Goal: Information Seeking & Learning: Learn about a topic

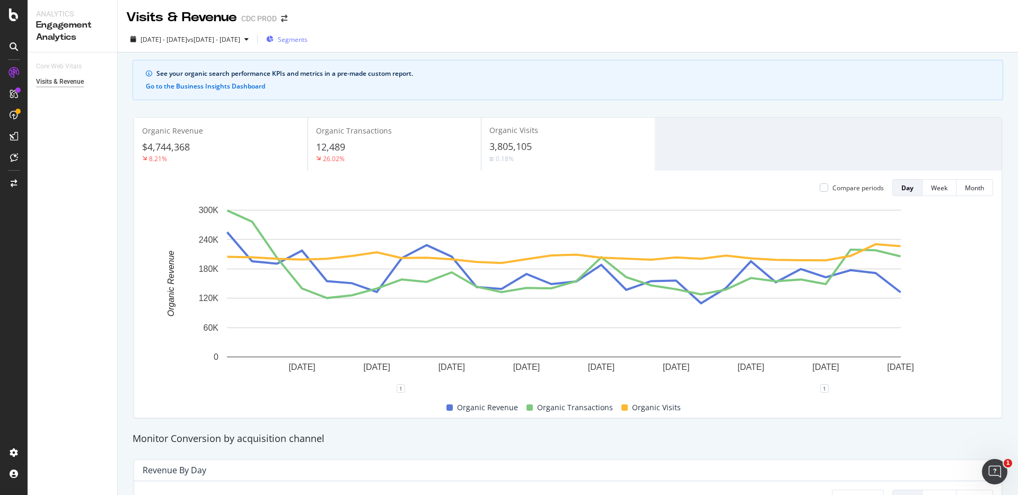
click at [308, 33] on div "Segments" at bounding box center [286, 39] width 41 height 16
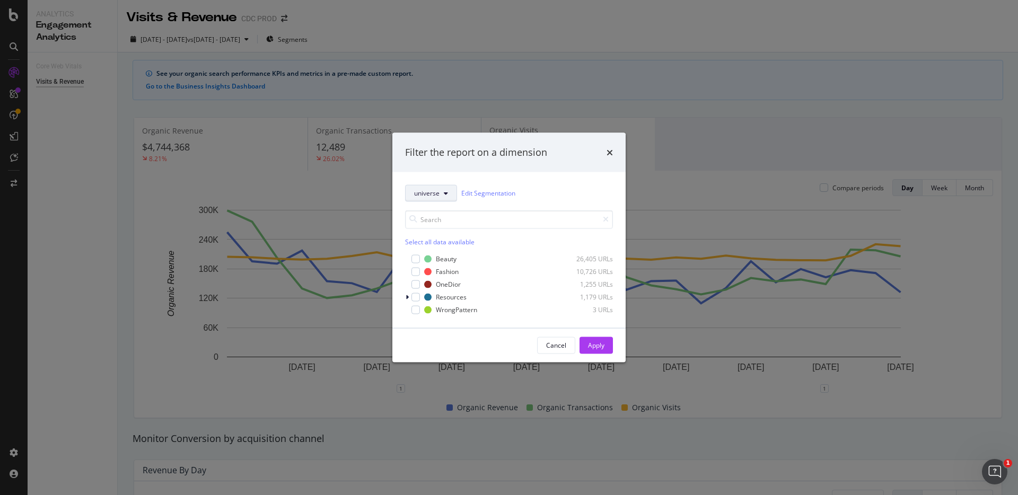
click at [445, 194] on icon "modal" at bounding box center [446, 193] width 4 height 6
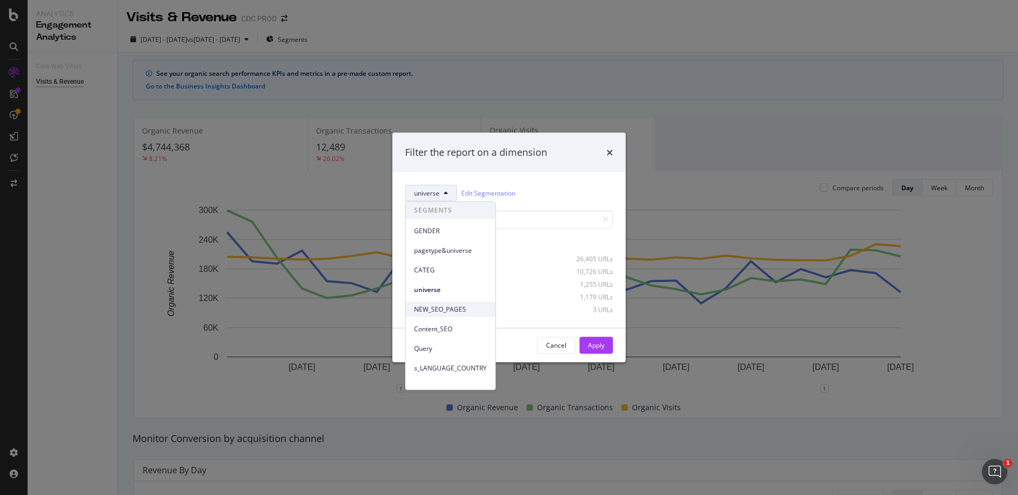
click at [448, 307] on span "NEW_SEO_PAGES" at bounding box center [450, 310] width 73 height 10
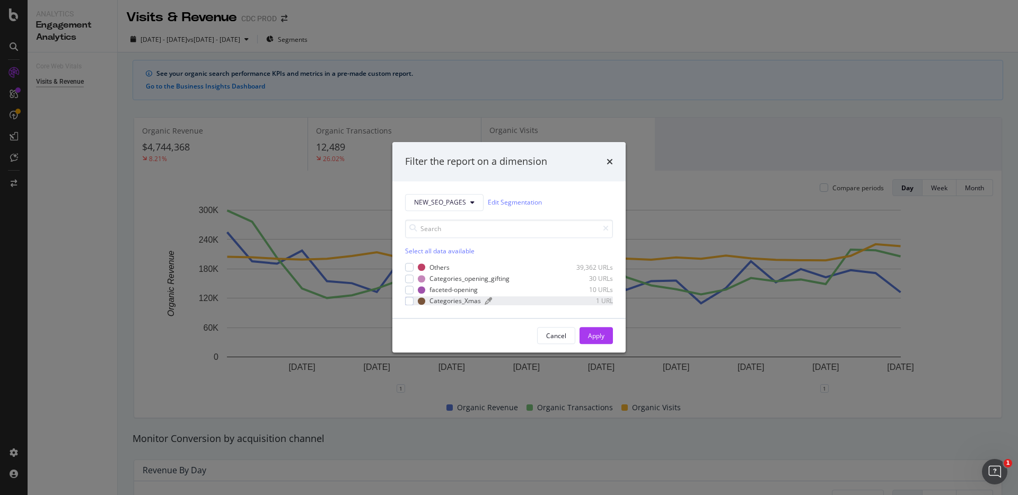
click at [445, 301] on div "Categories_Xmas" at bounding box center [455, 301] width 51 height 9
click at [595, 334] on div "Apply" at bounding box center [596, 336] width 16 height 9
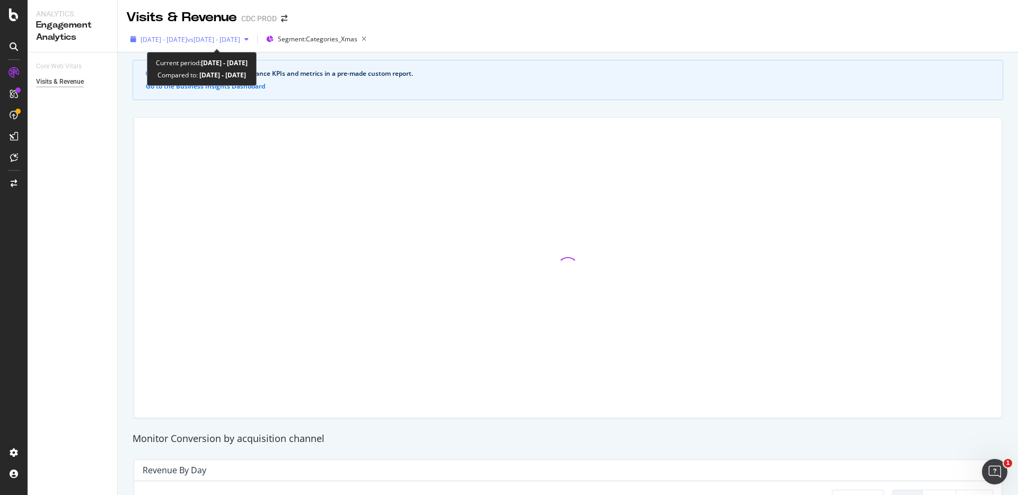
click at [187, 40] on span "2025 Sep. 1st - Sep. 28th" at bounding box center [164, 39] width 47 height 9
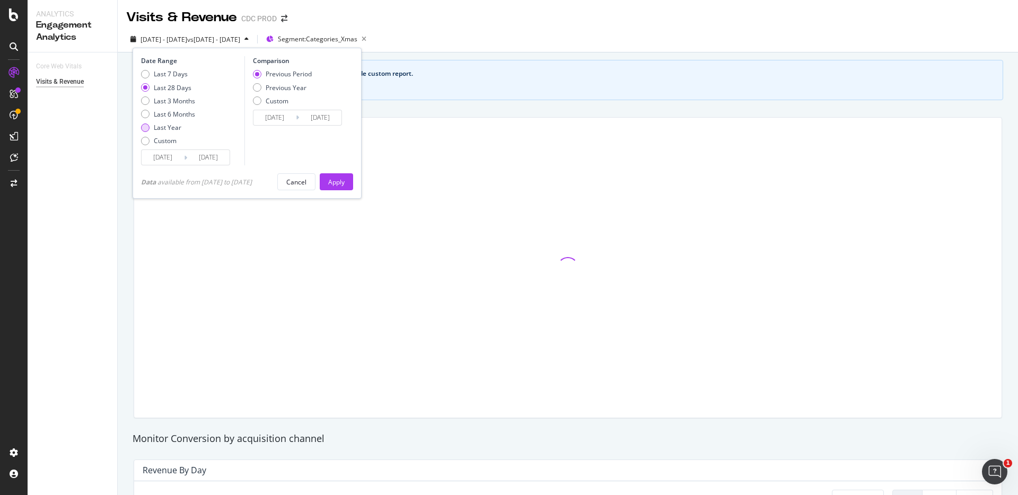
click at [173, 126] on div "Last Year" at bounding box center [168, 127] width 28 height 9
type input "2024/09/29"
type input "2023/09/30"
type input "2024/09/28"
click at [345, 180] on div "Apply" at bounding box center [336, 182] width 16 height 9
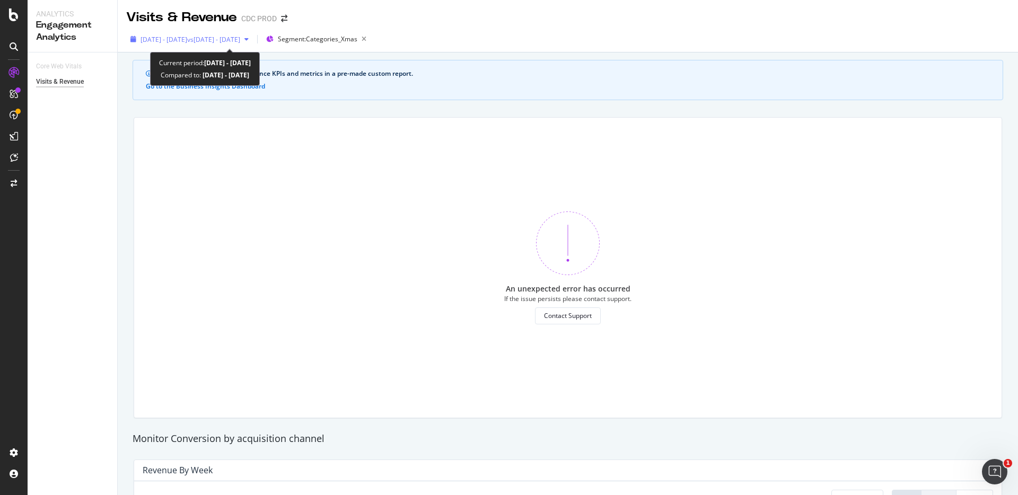
click at [240, 41] on span "vs 2023 Sep. 30th - 2024 Sep. 28th" at bounding box center [213, 39] width 53 height 9
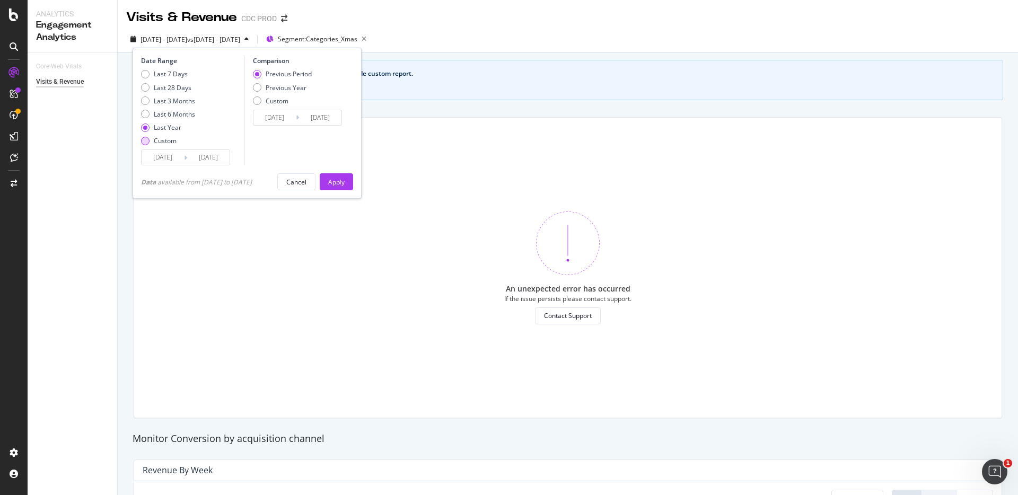
click at [161, 140] on div "Custom" at bounding box center [165, 140] width 23 height 9
type input "2025/09/01"
type input "2025/08/04"
type input "2025/08/31"
click at [163, 147] on div "Last 7 Days Last 28 Days Last 3 Months Last 6 Months Last Year Custom" at bounding box center [168, 109] width 54 height 80
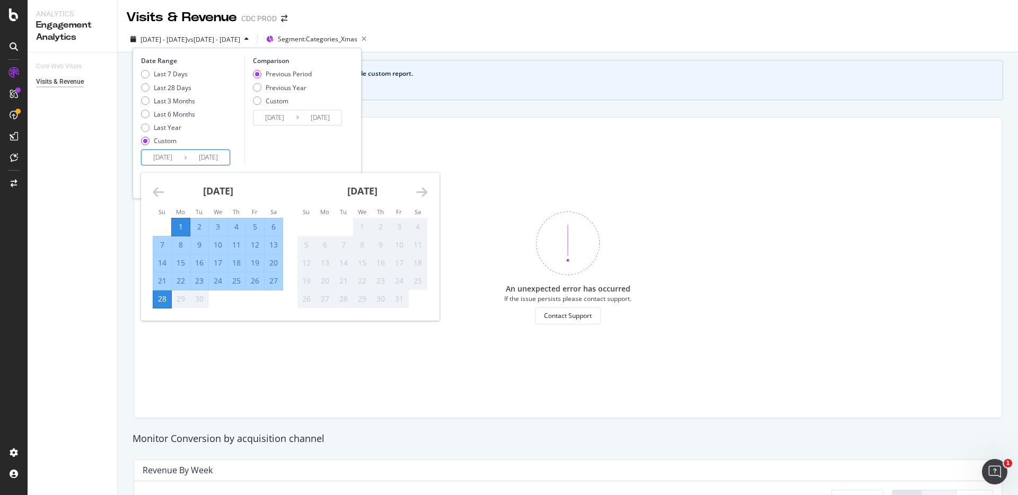
click at [164, 152] on input "2025/09/01" at bounding box center [163, 157] width 42 height 15
click at [153, 190] on icon "Move backward to switch to the previous month." at bounding box center [158, 192] width 11 height 13
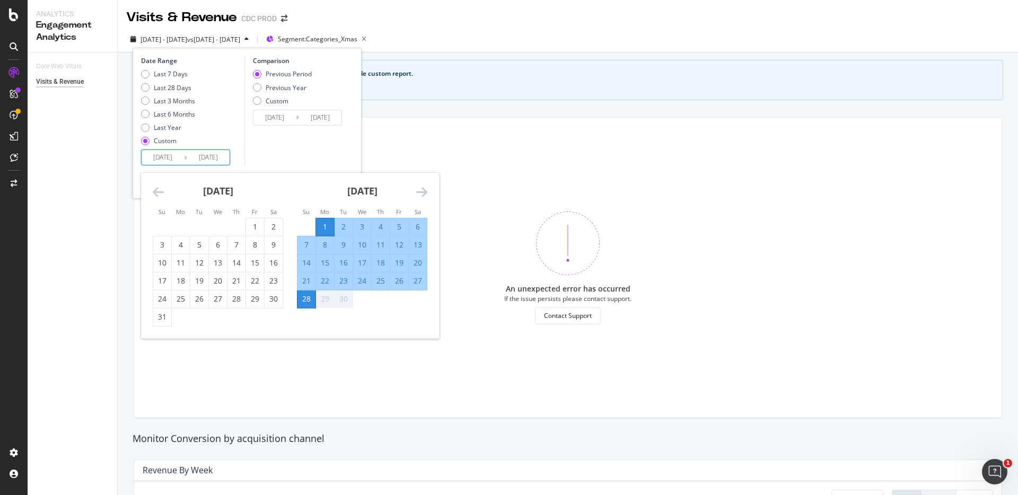
click at [153, 189] on icon "Move backward to switch to the previous month." at bounding box center [158, 192] width 11 height 13
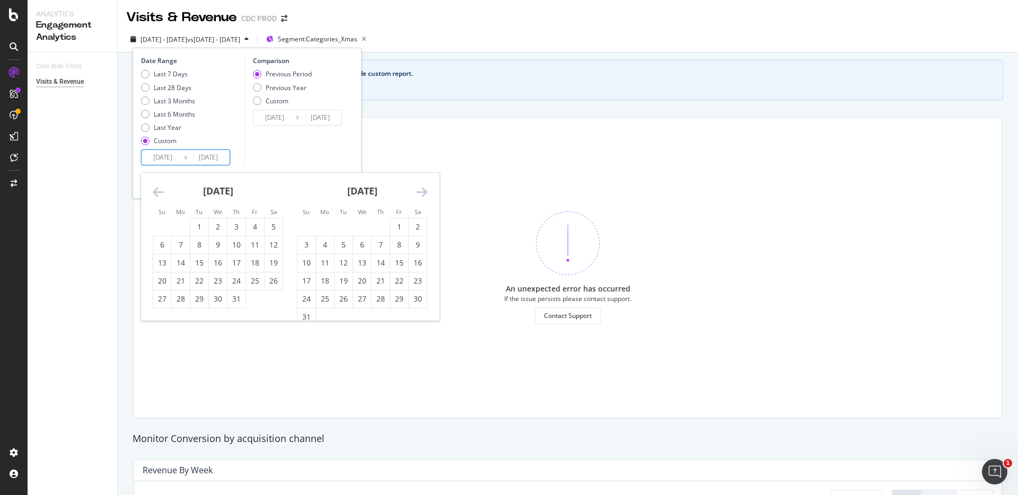
click at [153, 189] on icon "Move backward to switch to the previous month." at bounding box center [158, 192] width 11 height 13
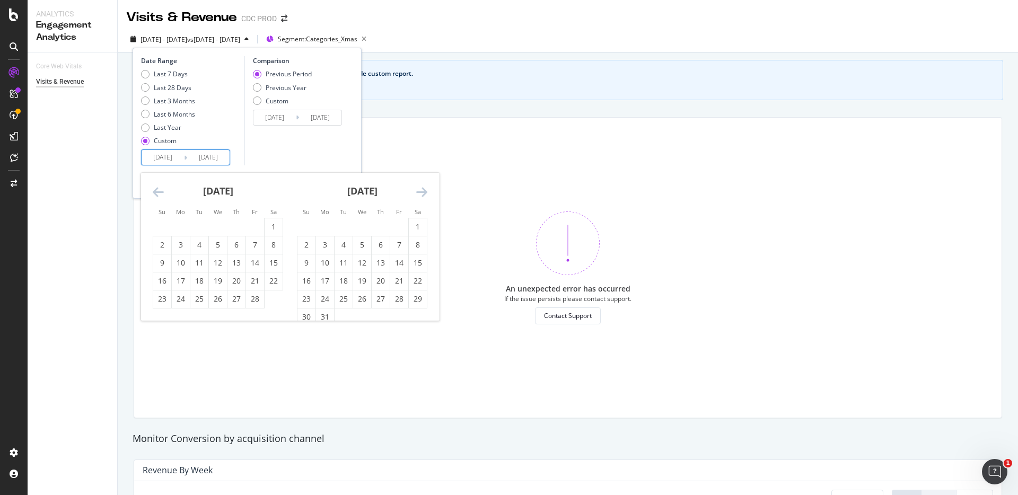
click at [153, 189] on icon "Move backward to switch to the previous month." at bounding box center [158, 192] width 11 height 13
click at [153, 188] on icon "Move backward to switch to the previous month." at bounding box center [158, 192] width 11 height 13
click at [195, 224] on div "1" at bounding box center [199, 227] width 18 height 11
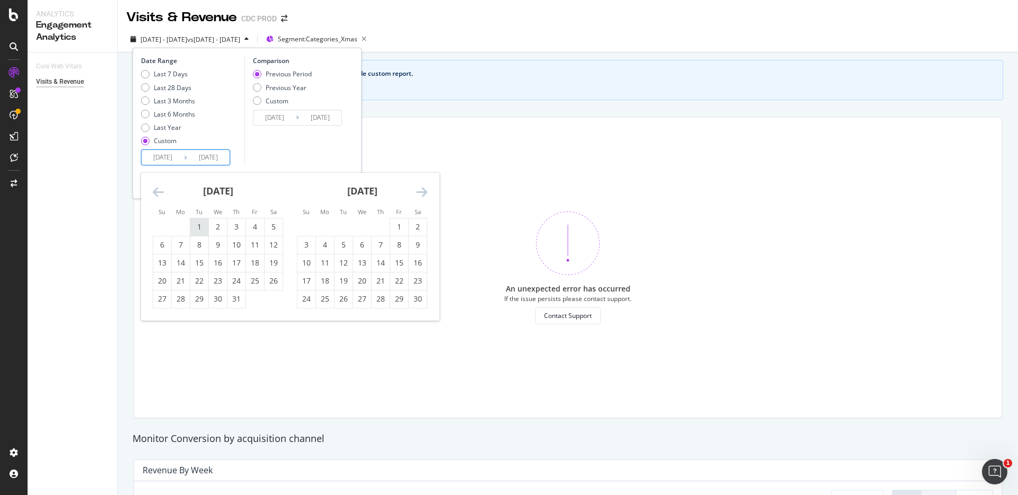
type input "2024/10/01"
type input "2023/10/04"
type input "2024/09/30"
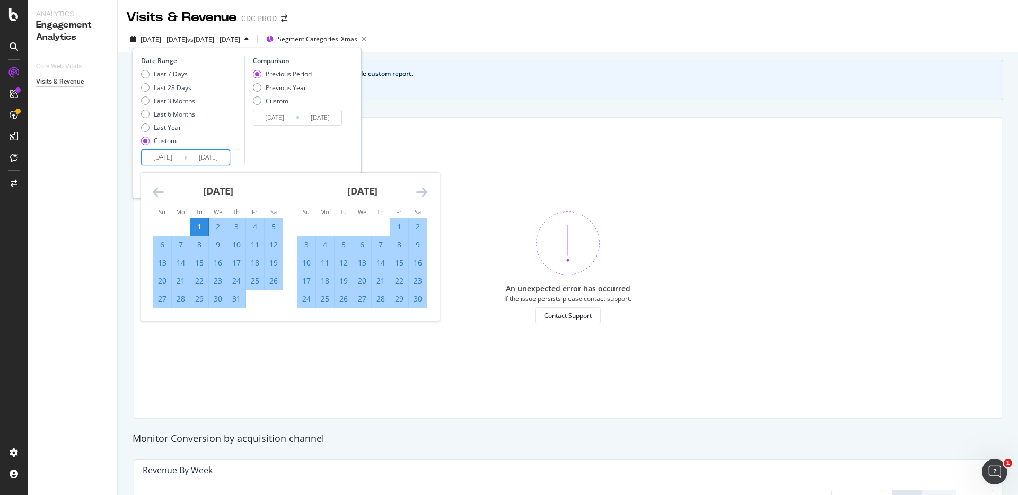
click at [428, 194] on div "November 2024 1 2 3 4 5 6 7 8 9 10 11 12 13 14 15 16 17 18 19 20 21 22 23 24 25…" at bounding box center [362, 241] width 144 height 136
click at [425, 191] on icon "Move forward to switch to the next month." at bounding box center [421, 192] width 11 height 13
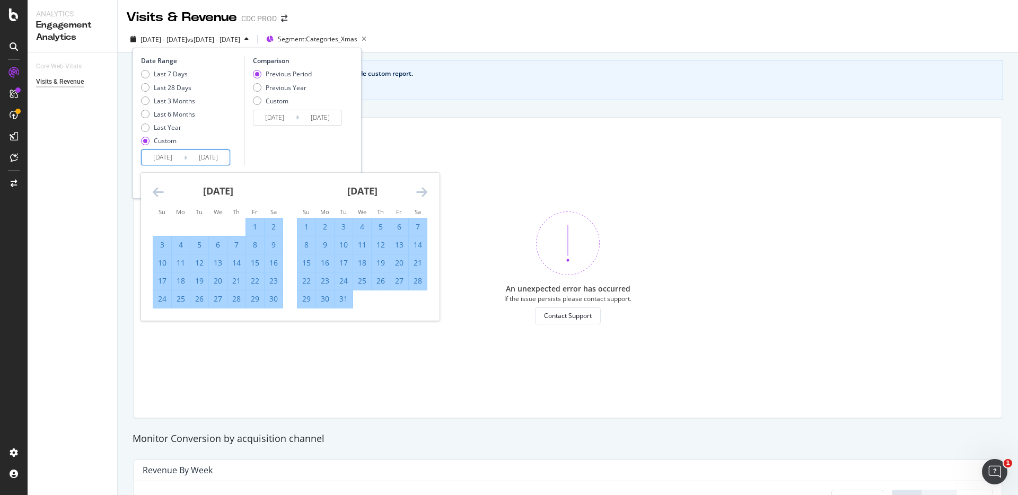
click at [346, 302] on div "31" at bounding box center [344, 299] width 18 height 11
type input "2024/12/31"
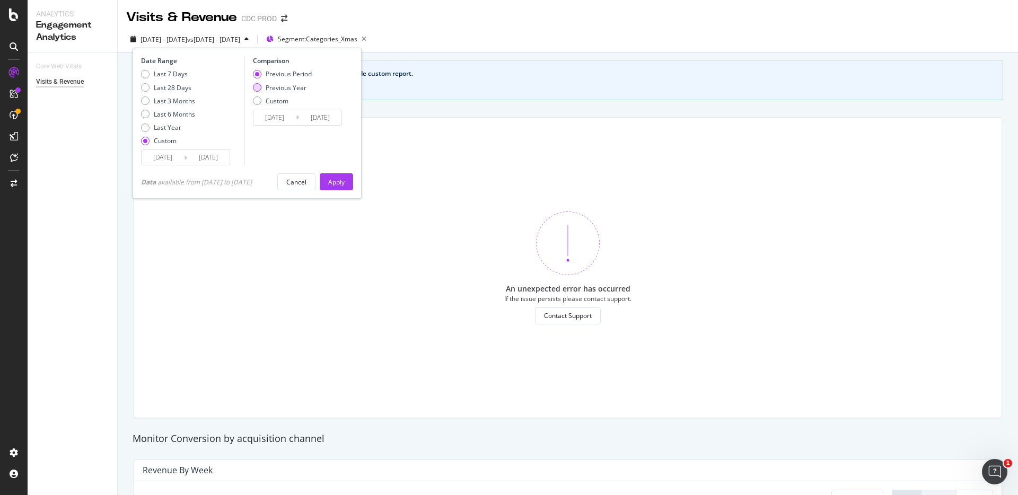
click at [299, 88] on div "Previous Year" at bounding box center [286, 87] width 41 height 9
type input "2023/10/03"
type input "2024/01/02"
click at [345, 182] on div "Apply" at bounding box center [336, 182] width 16 height 9
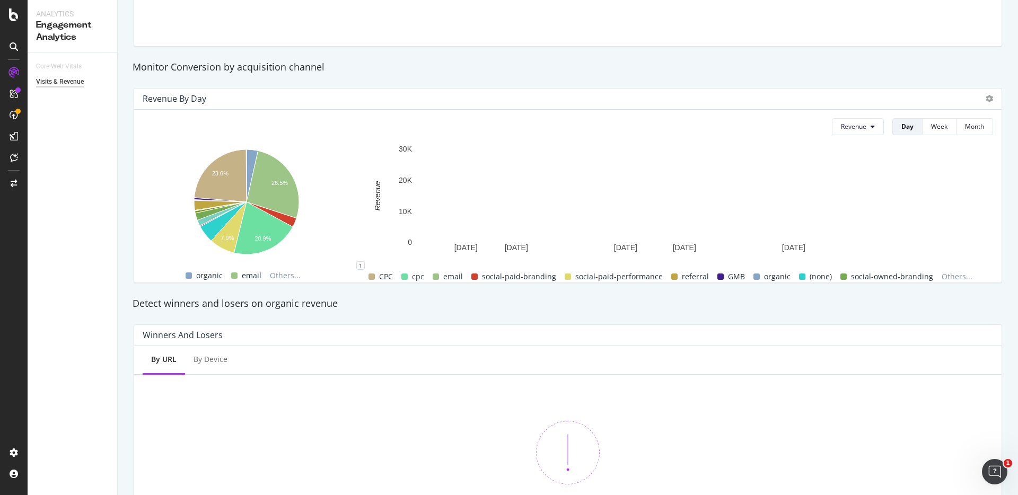
scroll to position [395, 0]
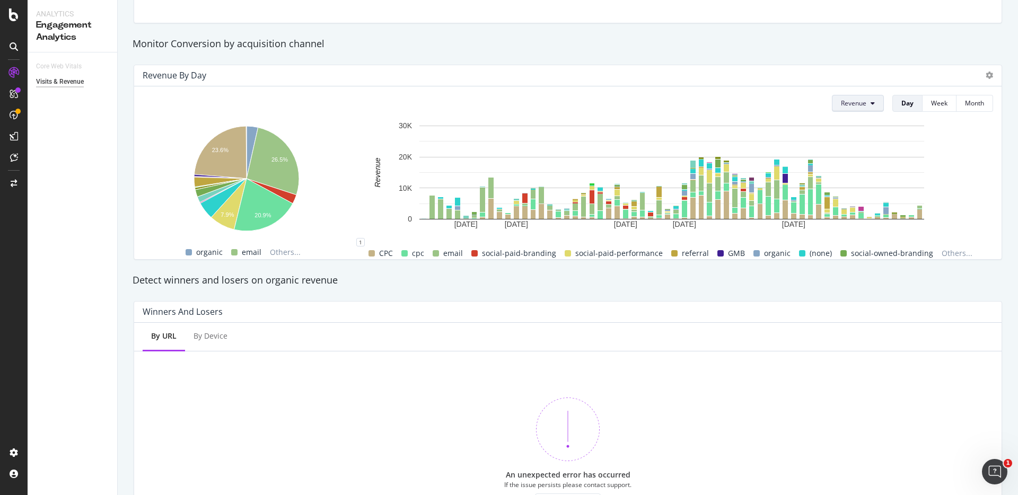
click at [864, 98] on button "Revenue" at bounding box center [858, 103] width 52 height 17
click at [870, 147] on span "Revenue (Organic)" at bounding box center [866, 145] width 67 height 10
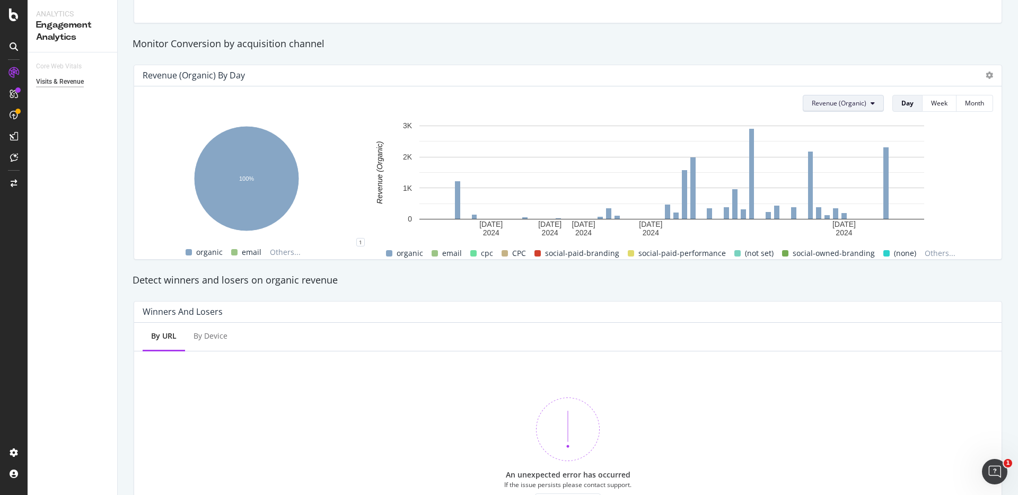
click at [861, 103] on button "Revenue (Organic)" at bounding box center [843, 103] width 81 height 17
click at [847, 199] on span "No. of Visits" at bounding box center [838, 203] width 67 height 10
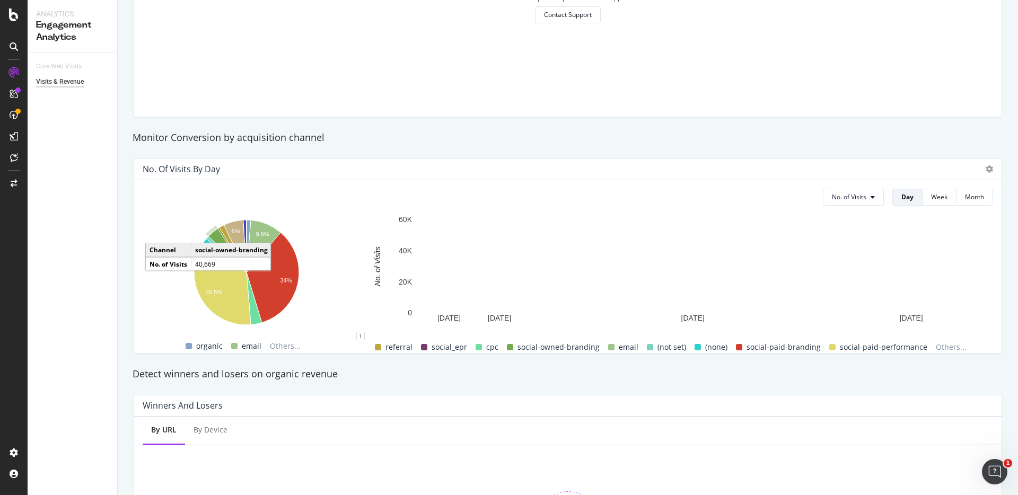
scroll to position [0, 0]
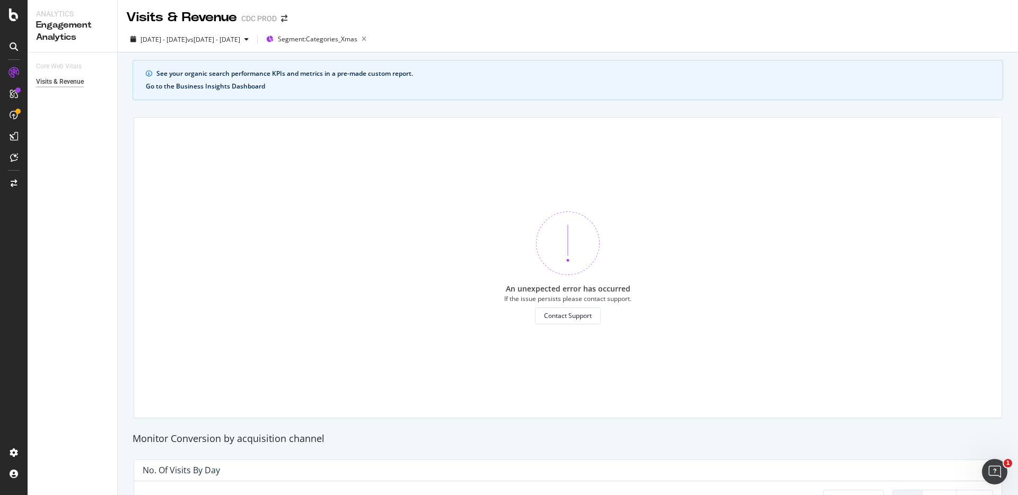
click at [191, 87] on button "Go to the Business Insights Dashboard" at bounding box center [205, 86] width 119 height 7
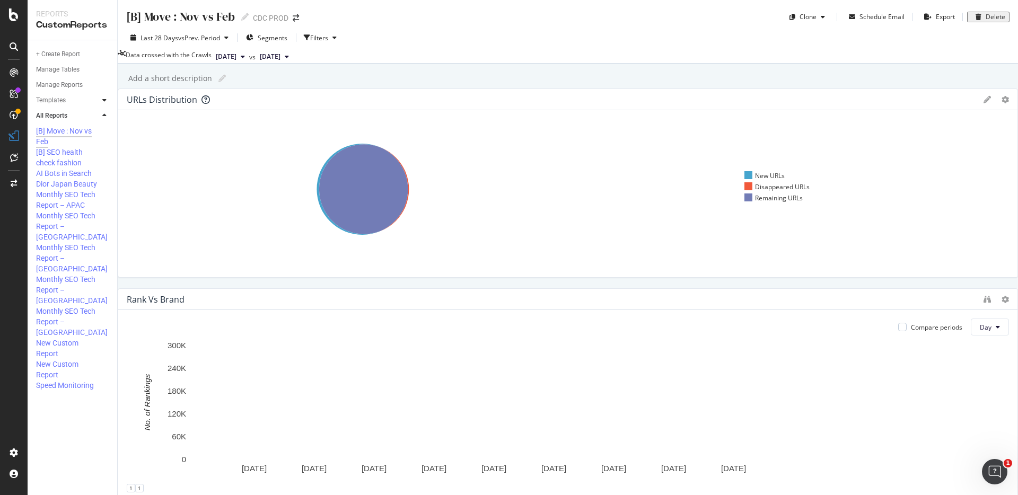
scroll to position [310, 0]
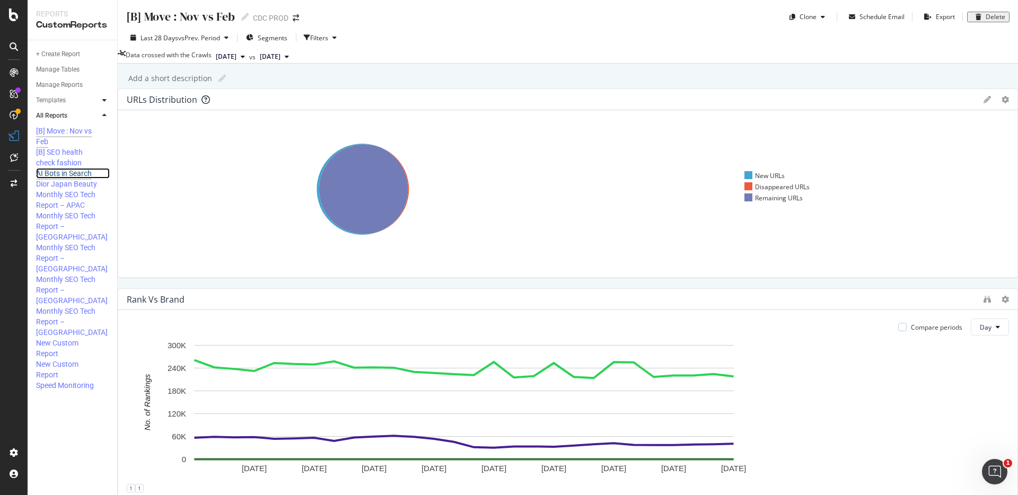
click at [61, 179] on div "AI Bots in Search" at bounding box center [64, 173] width 56 height 11
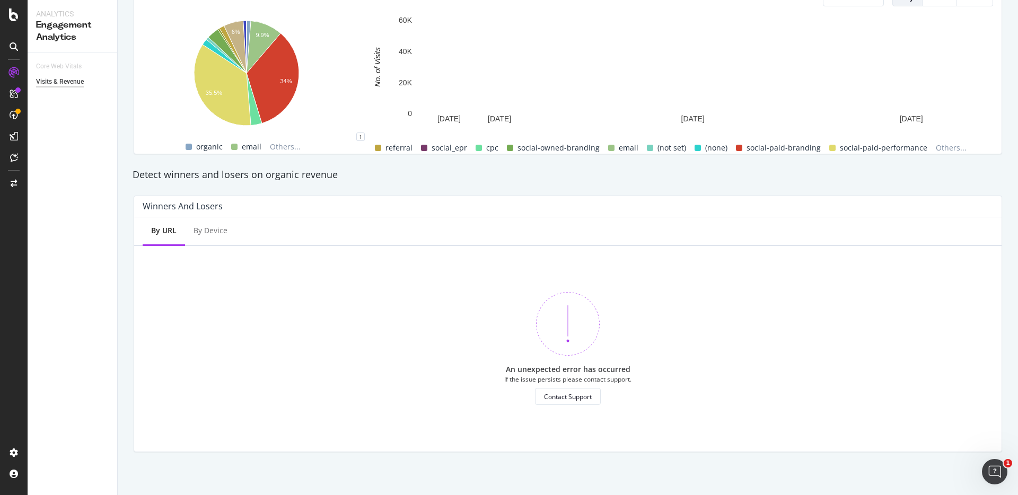
scroll to position [503, 0]
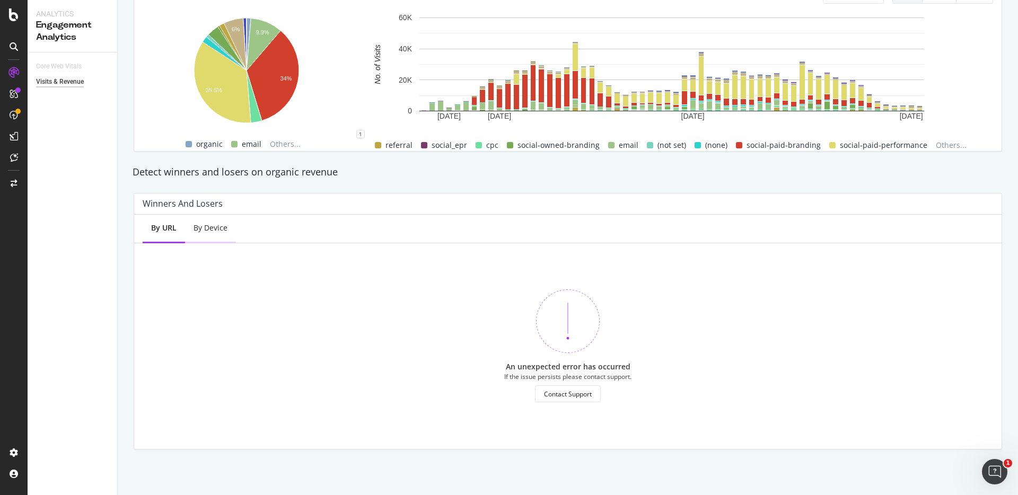
click at [197, 225] on div "By Device" at bounding box center [211, 228] width 34 height 11
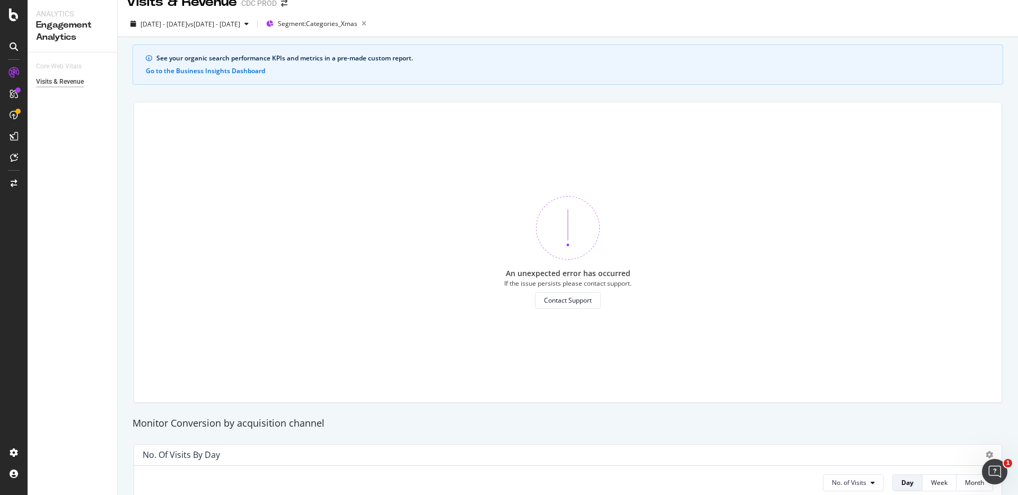
scroll to position [0, 0]
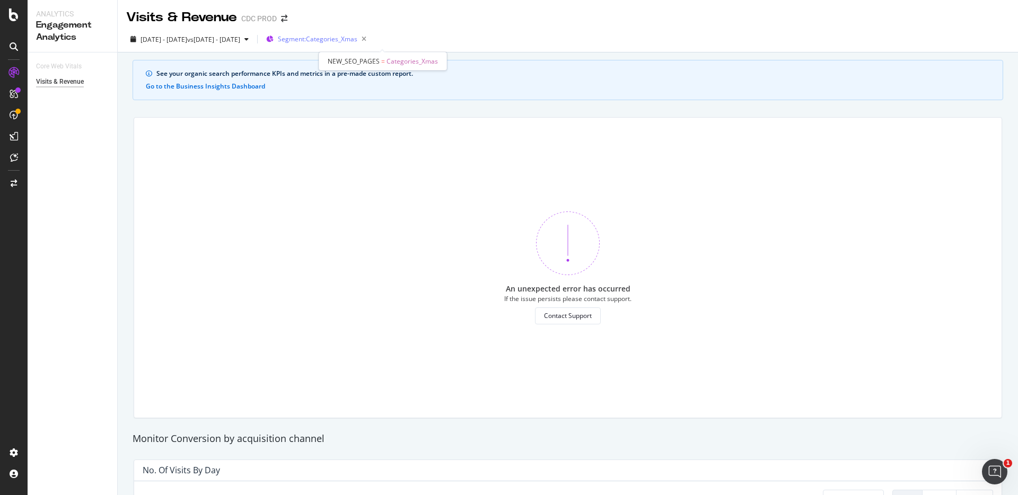
click at [358, 42] on span "Segment: Categories_Xmas" at bounding box center [318, 38] width 80 height 9
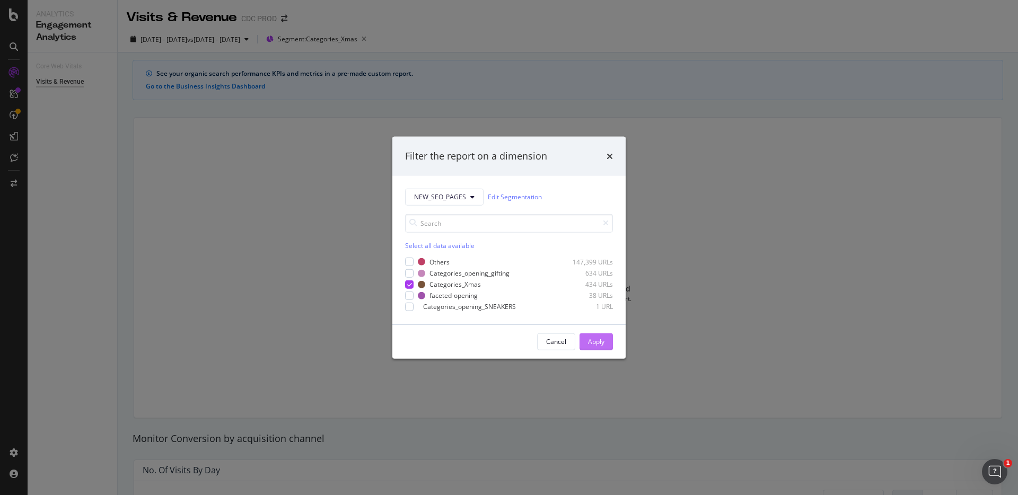
click at [596, 343] on div "Apply" at bounding box center [596, 341] width 16 height 9
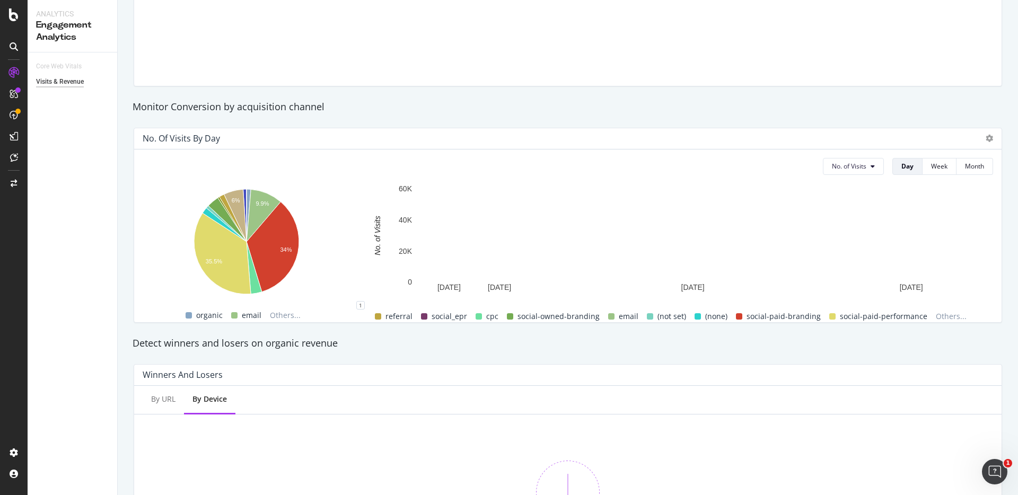
scroll to position [361, 0]
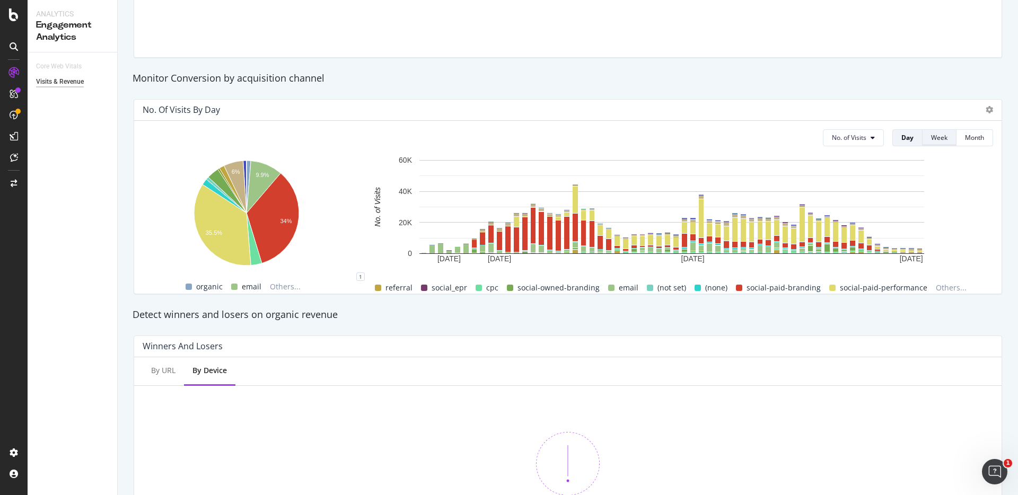
click at [936, 133] on div "Week" at bounding box center [939, 137] width 16 height 9
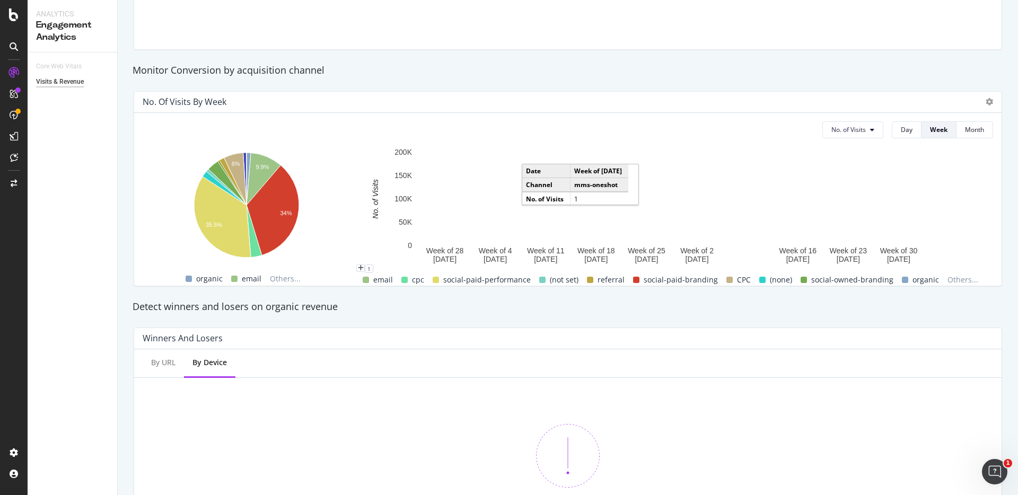
scroll to position [387, 0]
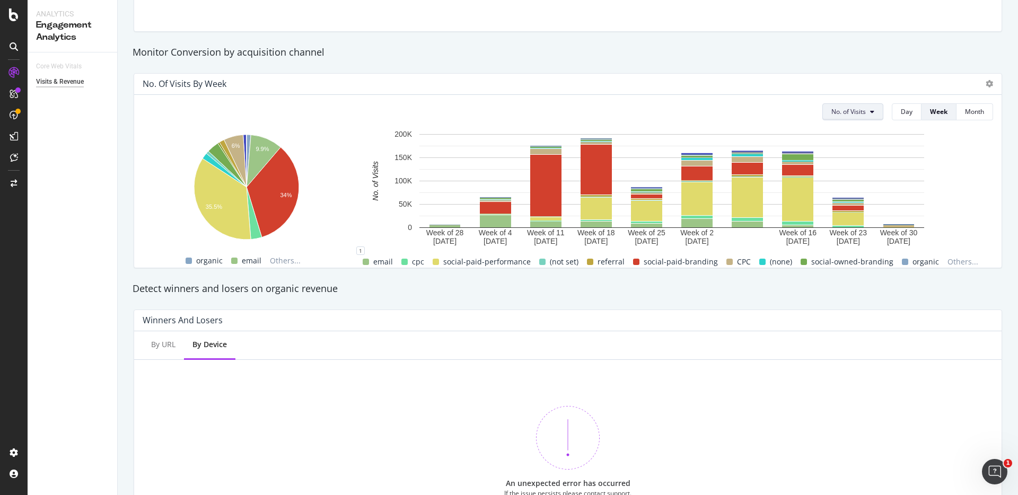
click at [858, 114] on button "No. of Visits" at bounding box center [853, 111] width 61 height 17
click at [849, 130] on span "Revenue" at bounding box center [856, 133] width 67 height 10
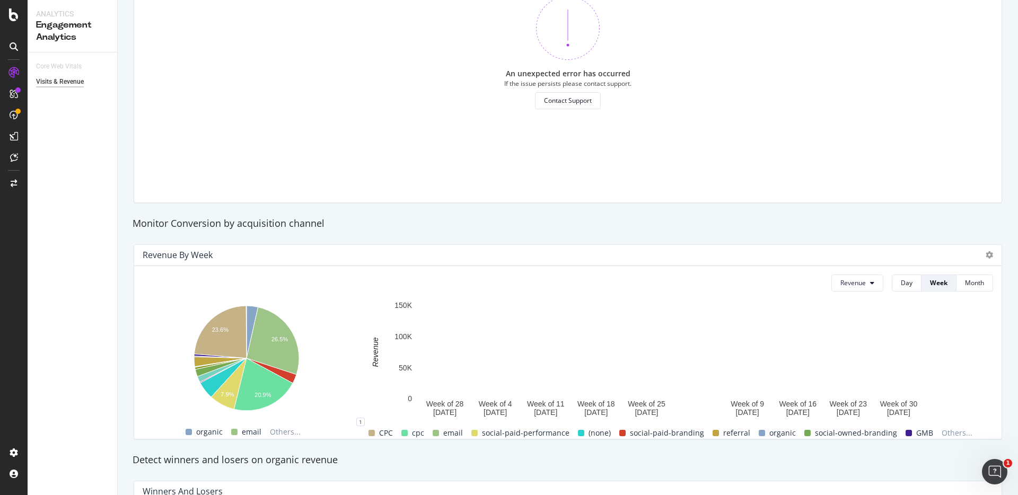
scroll to position [214, 0]
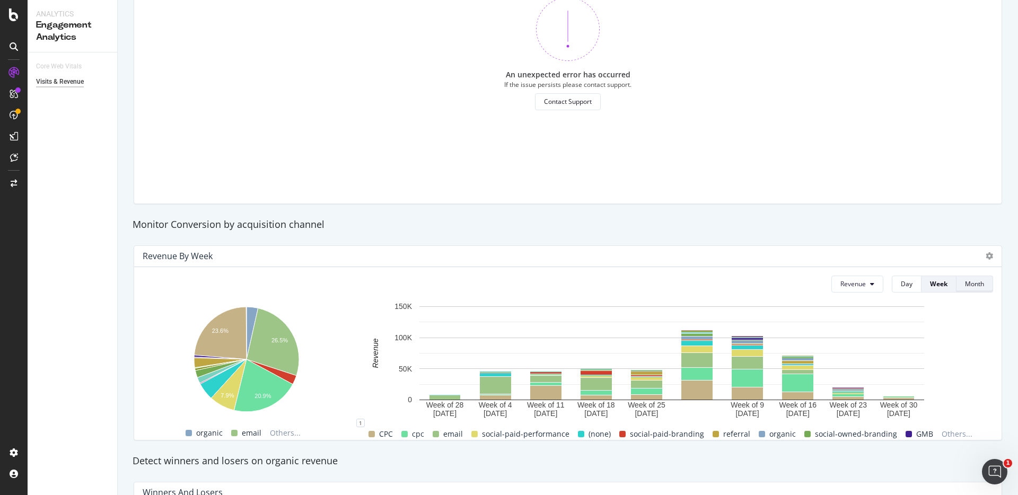
click at [965, 285] on div "Month" at bounding box center [974, 284] width 19 height 9
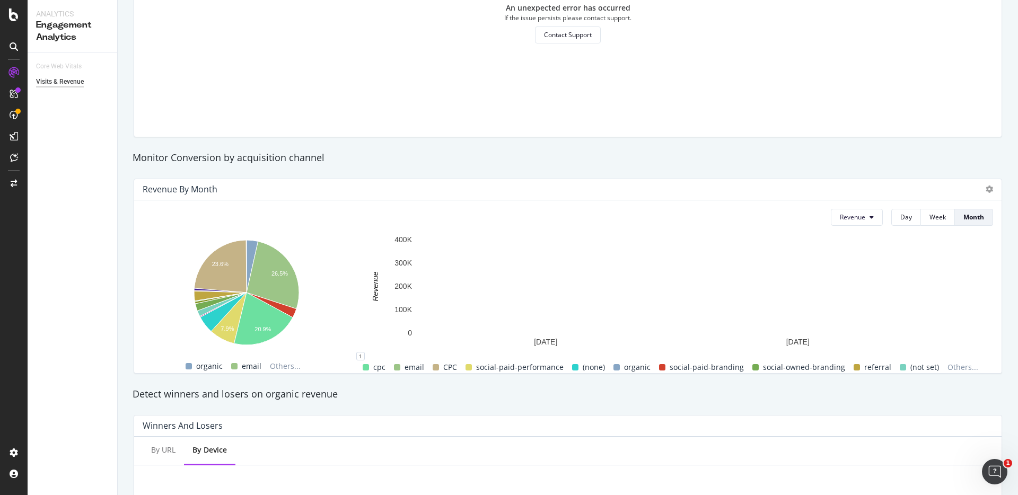
scroll to position [301, 0]
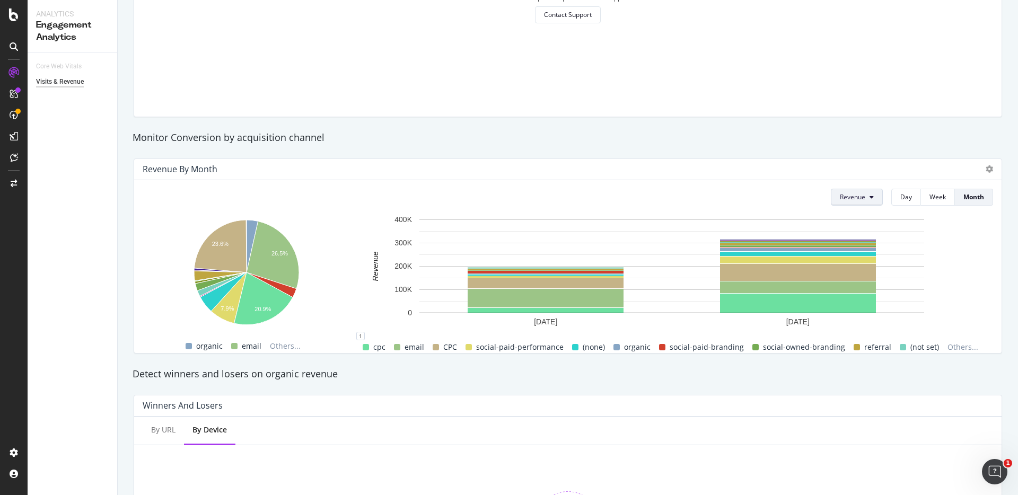
click at [841, 196] on span "Revenue" at bounding box center [852, 197] width 25 height 9
click at [870, 242] on span "Revenue (Organic)" at bounding box center [865, 238] width 67 height 10
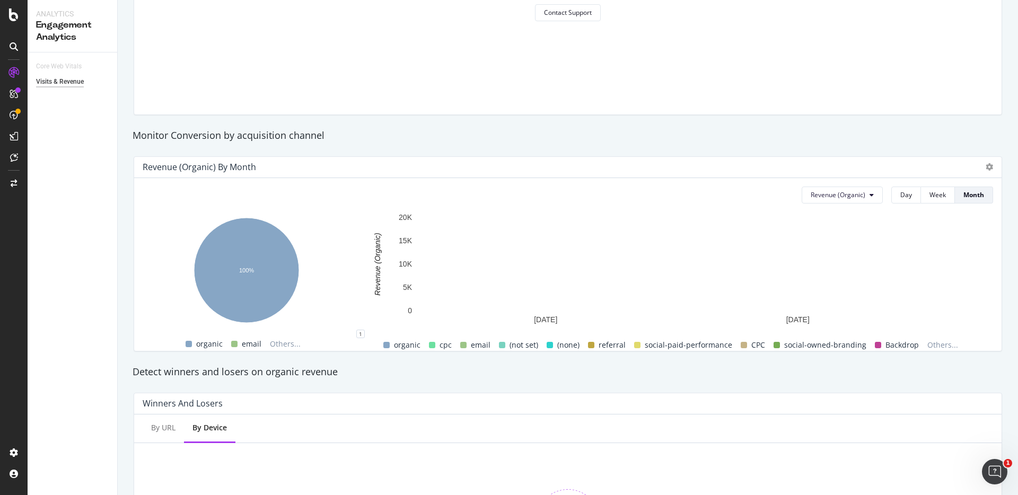
scroll to position [311, 0]
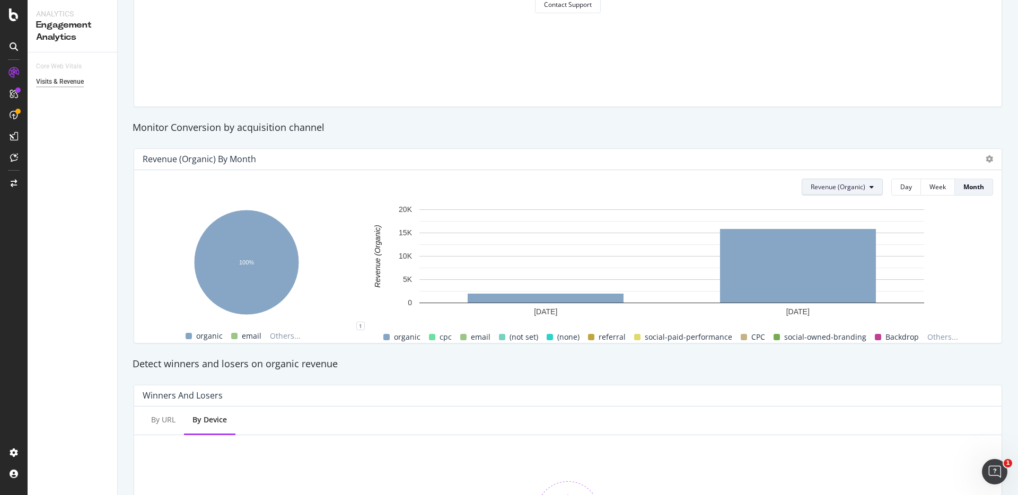
click at [834, 182] on span "Revenue (Organic)" at bounding box center [838, 186] width 55 height 9
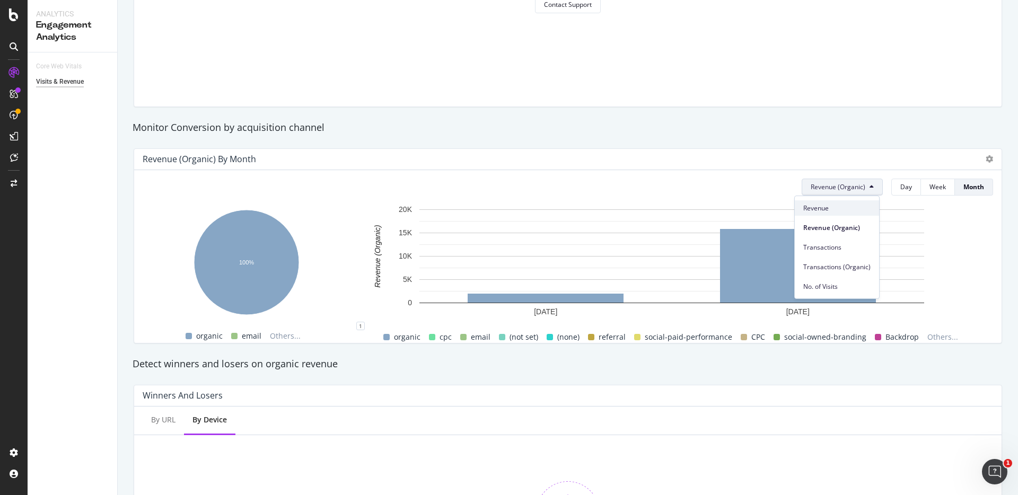
click at [827, 206] on span "Revenue" at bounding box center [837, 209] width 67 height 10
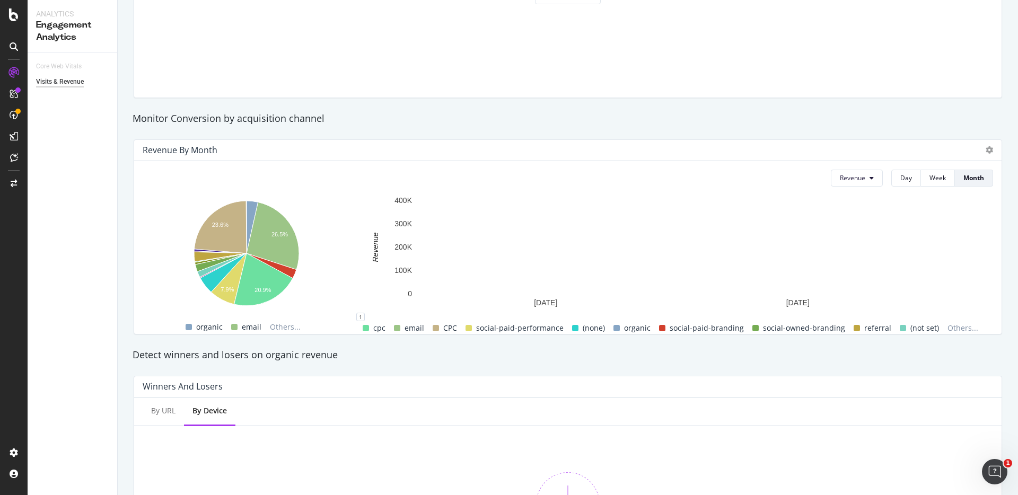
scroll to position [321, 0]
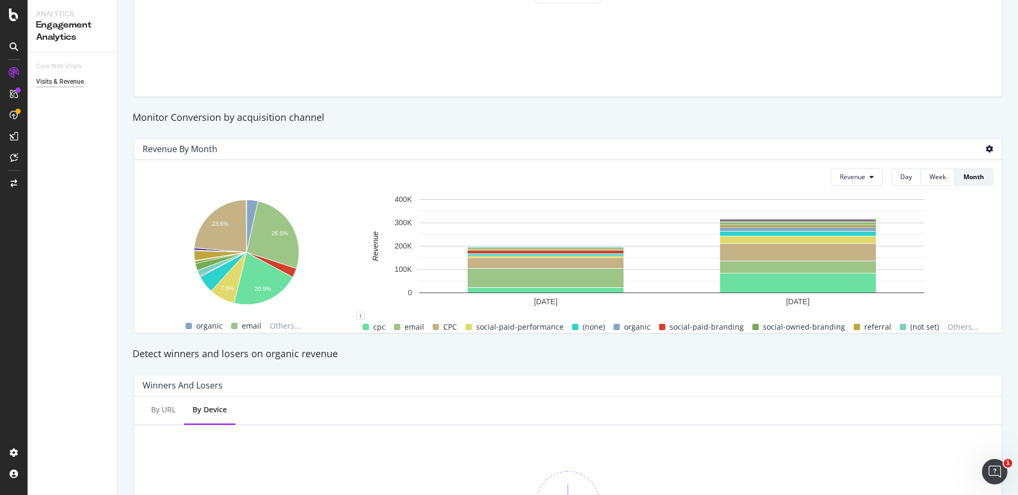
click at [986, 149] on icon at bounding box center [989, 148] width 7 height 7
click at [960, 159] on span "Bar (by Percentage)" at bounding box center [939, 159] width 59 height 10
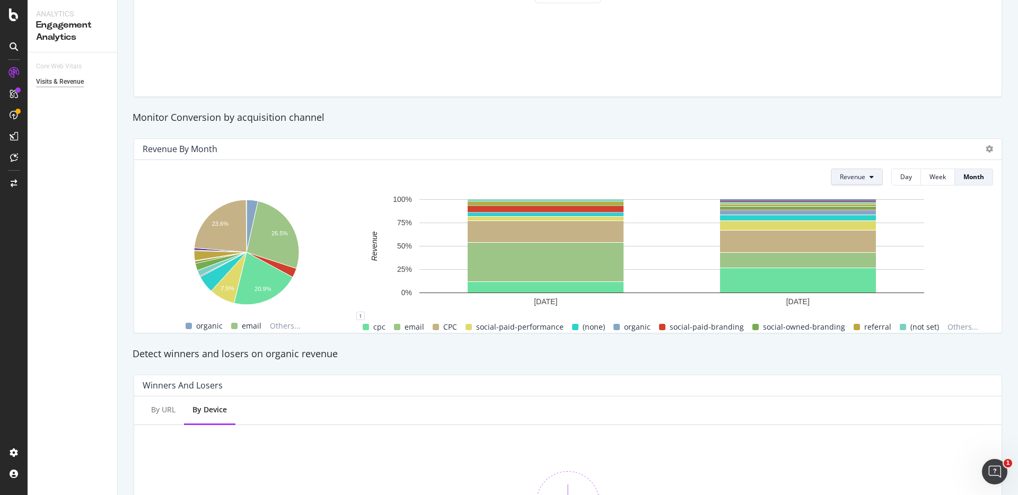
click at [855, 178] on span "Revenue" at bounding box center [852, 176] width 25 height 9
click at [862, 216] on span "Revenue (Organic)" at bounding box center [865, 218] width 67 height 10
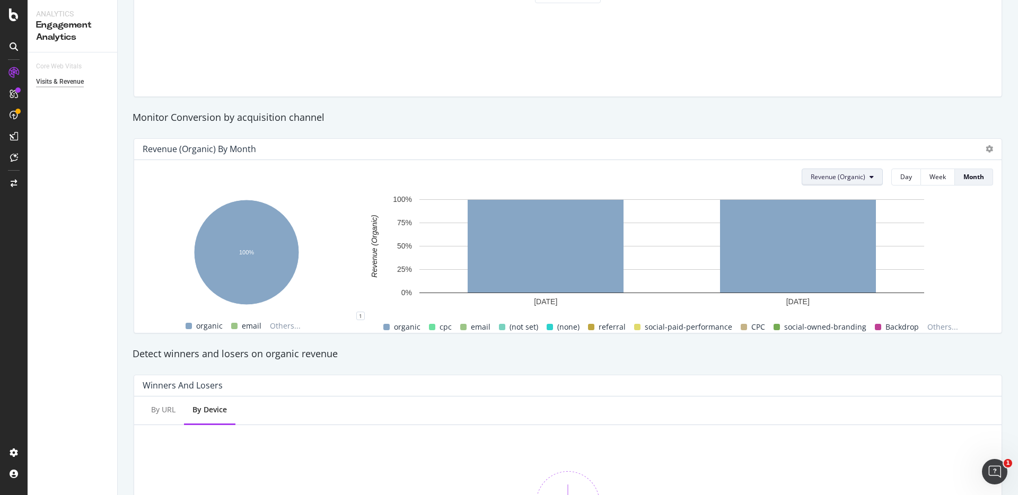
click at [852, 174] on span "Revenue (Organic)" at bounding box center [838, 176] width 55 height 9
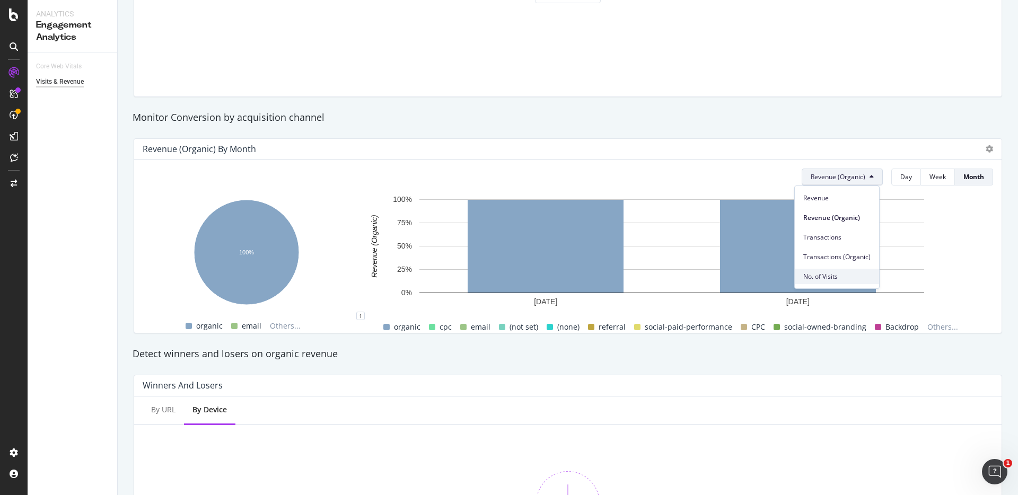
click at [827, 276] on span "No. of Visits" at bounding box center [837, 277] width 67 height 10
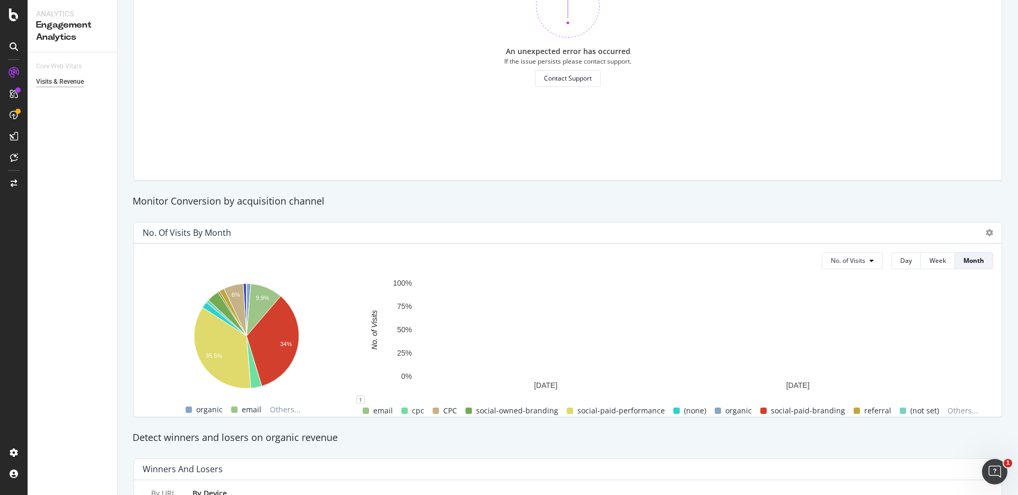
scroll to position [0, 0]
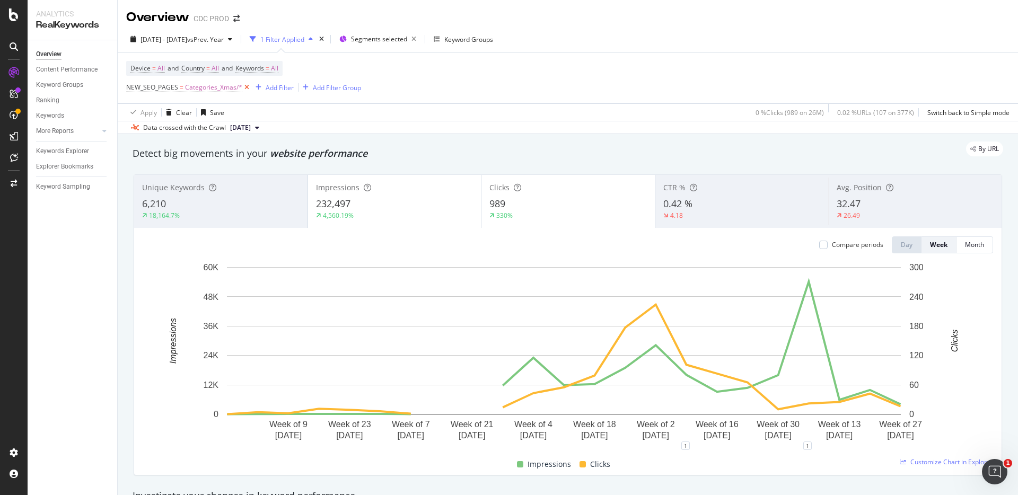
click at [243, 86] on icon at bounding box center [246, 87] width 9 height 11
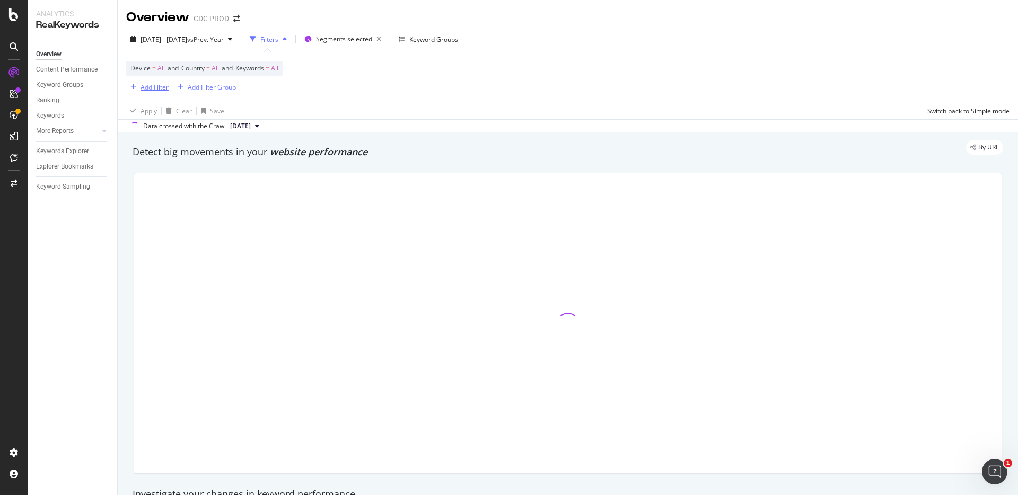
click at [150, 85] on div "Add Filter" at bounding box center [155, 87] width 28 height 9
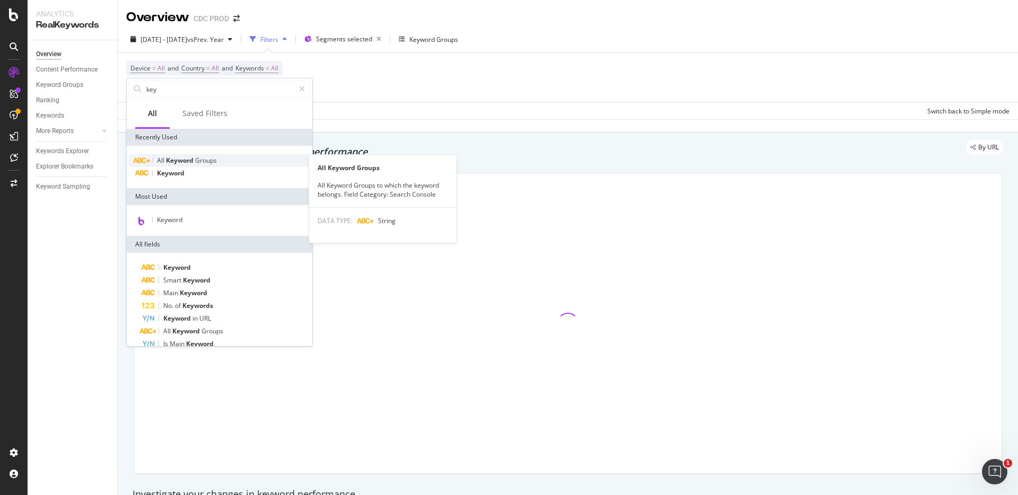
type input "key"
click at [203, 154] on div "All Keyword Groups" at bounding box center [219, 160] width 181 height 13
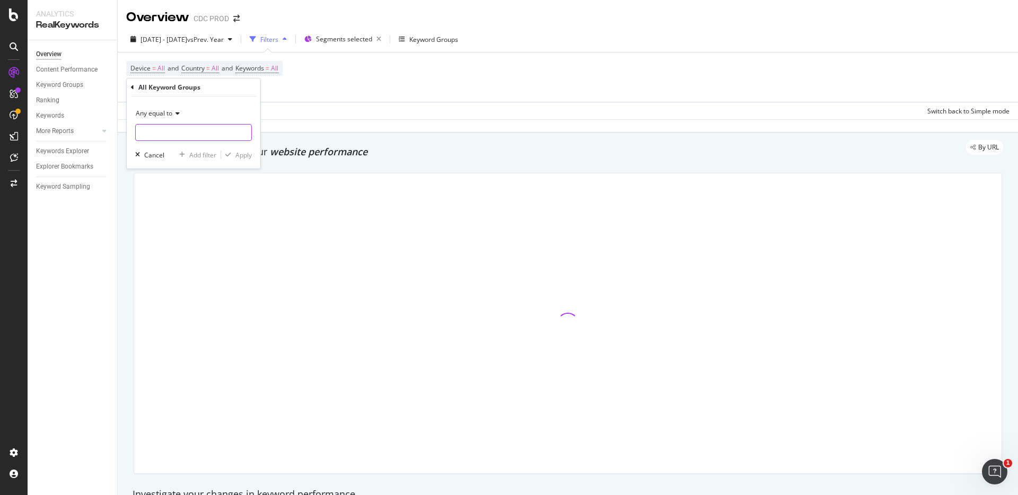
click at [164, 137] on input "text" at bounding box center [194, 132] width 116 height 17
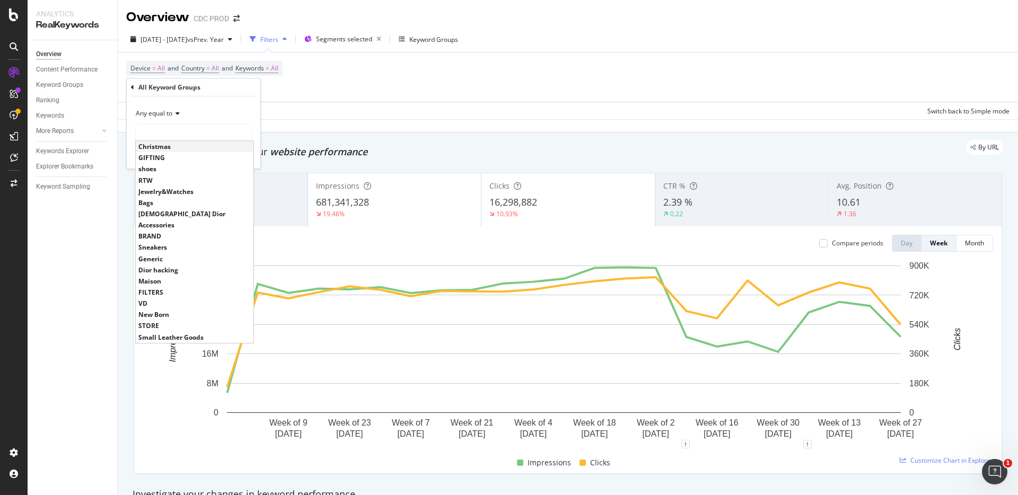
click at [160, 146] on span "Christmas" at bounding box center [194, 146] width 112 height 9
type input "Christmas"
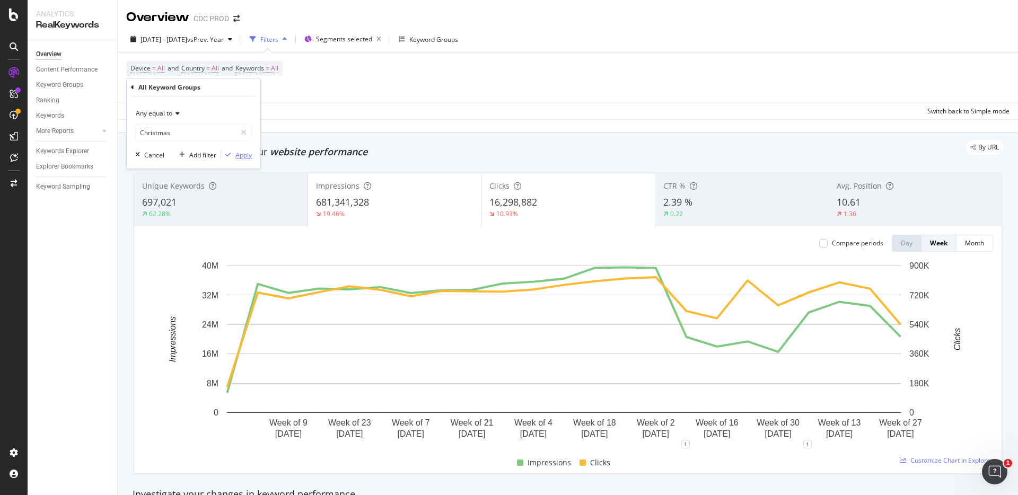
click at [243, 159] on div "Apply" at bounding box center [244, 155] width 16 height 9
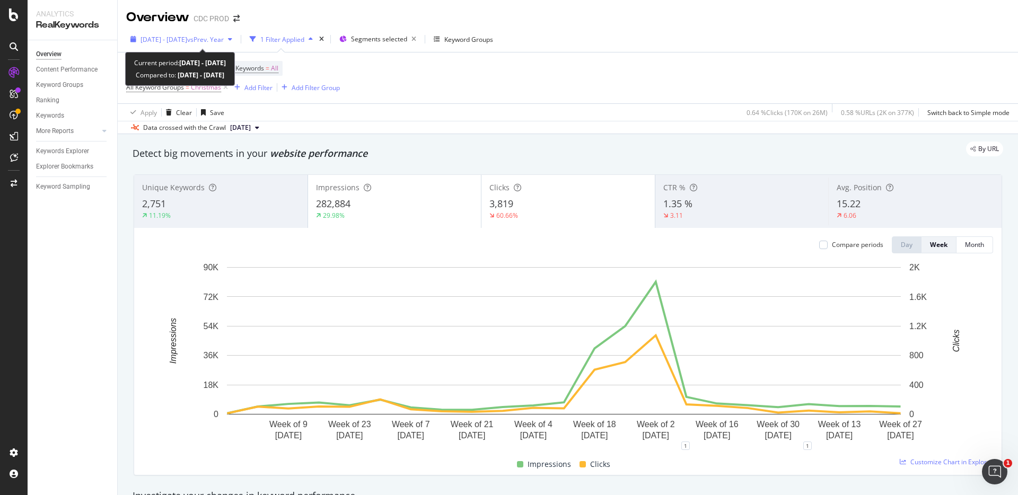
click at [187, 41] on span "[DATE] - [DATE]" at bounding box center [164, 39] width 47 height 9
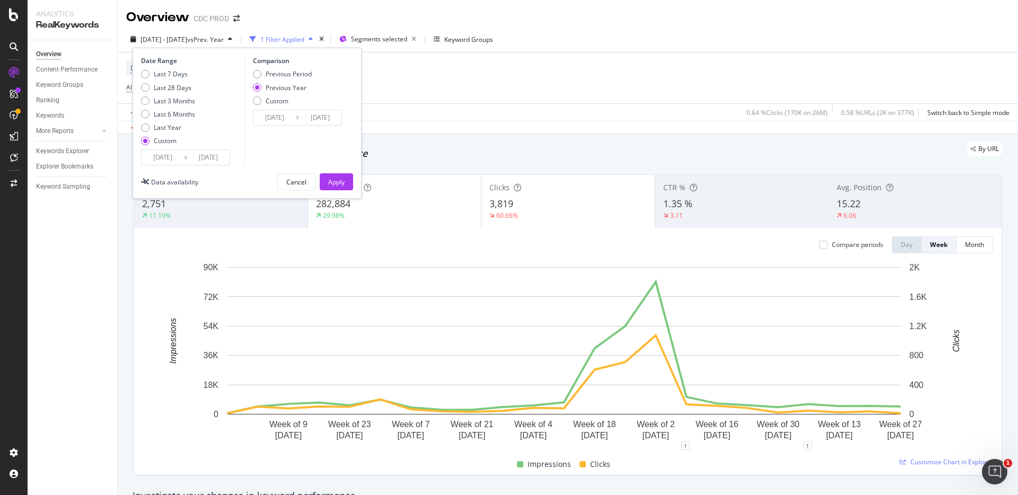
click at [529, 120] on div "Apply Clear Save 0.64 % Clicks ( 170K on 26M ) 0.58 % URLs ( 2K on 377K ) Switc…" at bounding box center [568, 112] width 901 height 18
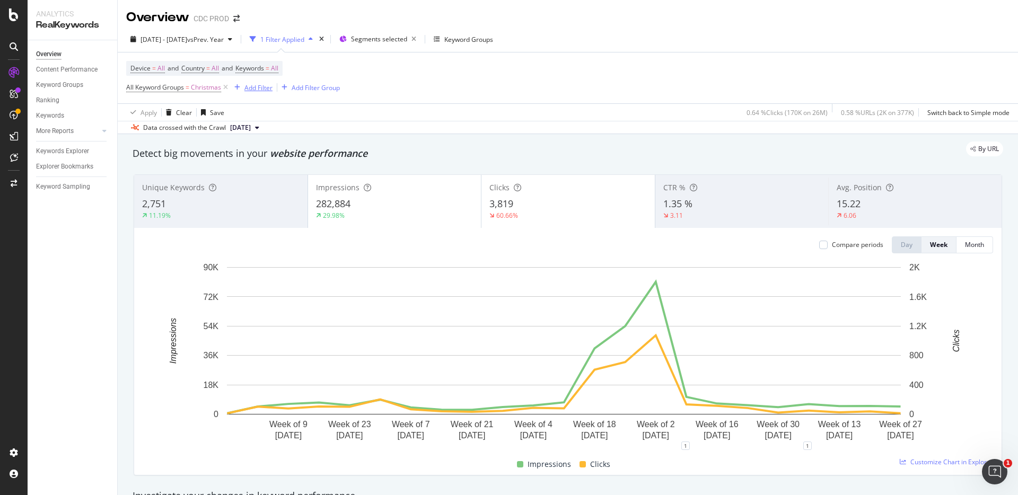
click at [261, 89] on div "Add Filter" at bounding box center [259, 87] width 28 height 9
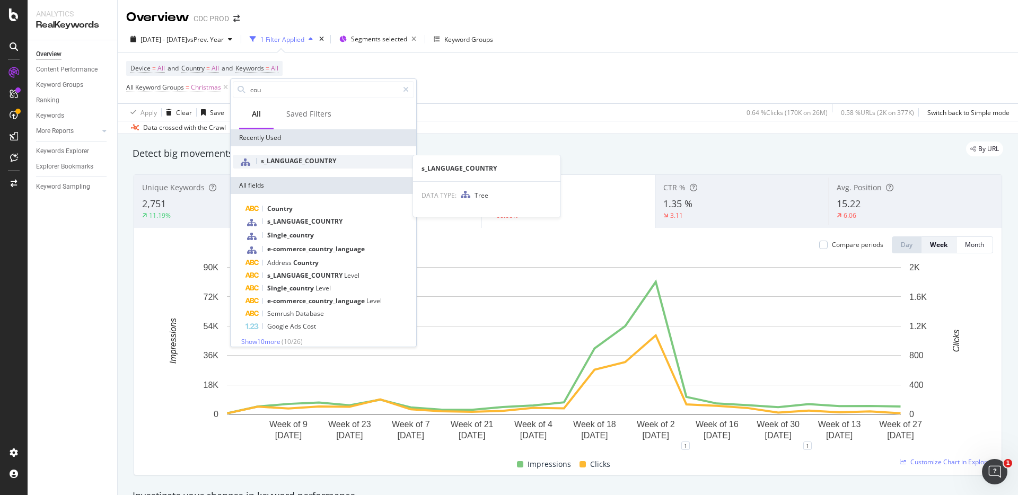
type input "cou"
click at [289, 159] on span "s_LANGUAGE_COUNTRY" at bounding box center [298, 160] width 75 height 9
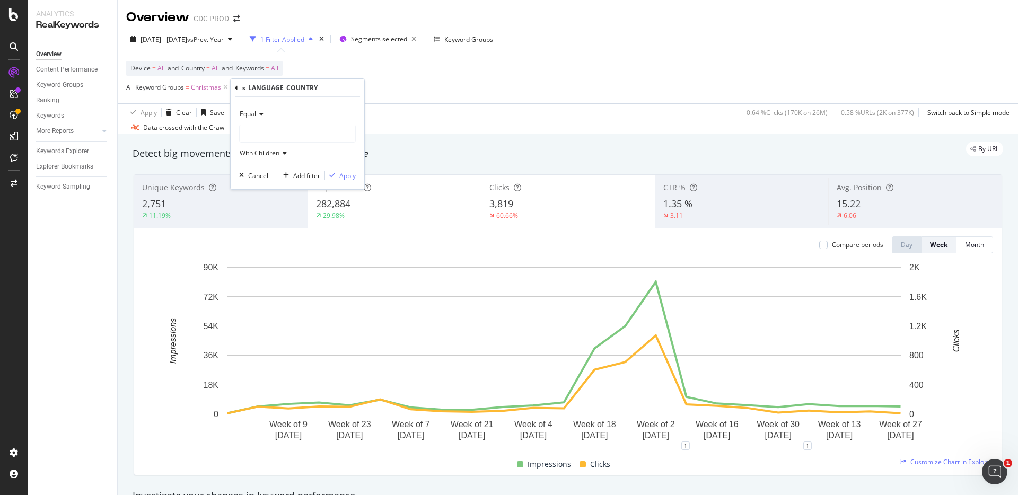
click at [263, 137] on div at bounding box center [298, 133] width 116 height 17
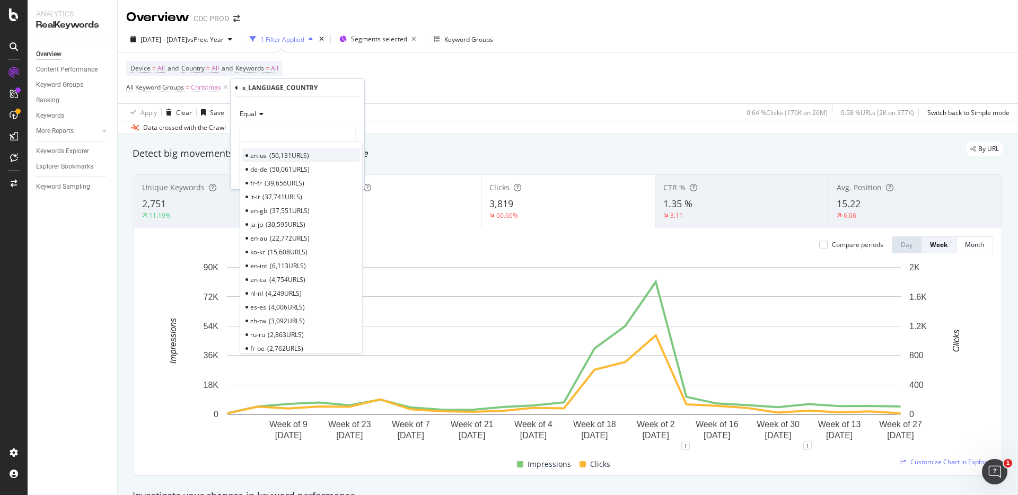
click at [287, 158] on span "50,131 URLS" at bounding box center [289, 155] width 40 height 9
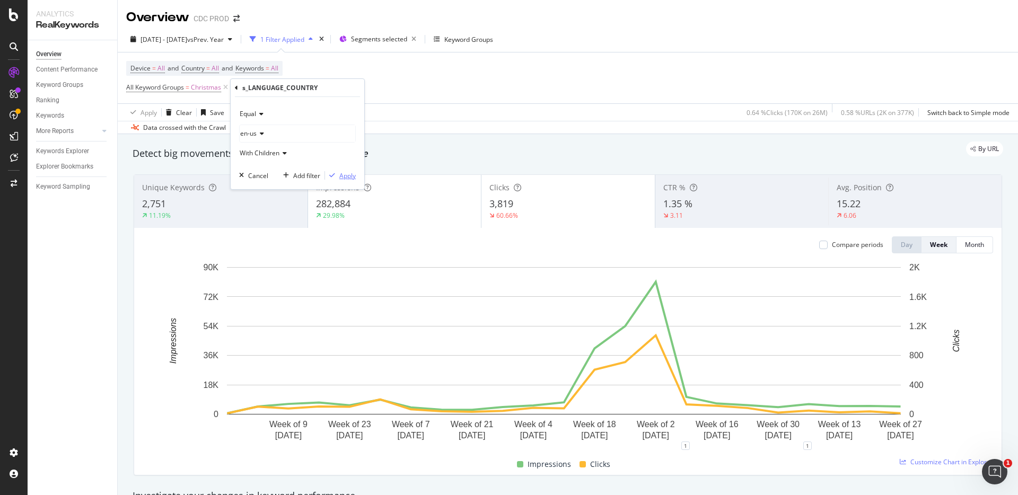
click at [341, 175] on div "Apply" at bounding box center [347, 175] width 16 height 9
